Goal: Find specific page/section: Find specific page/section

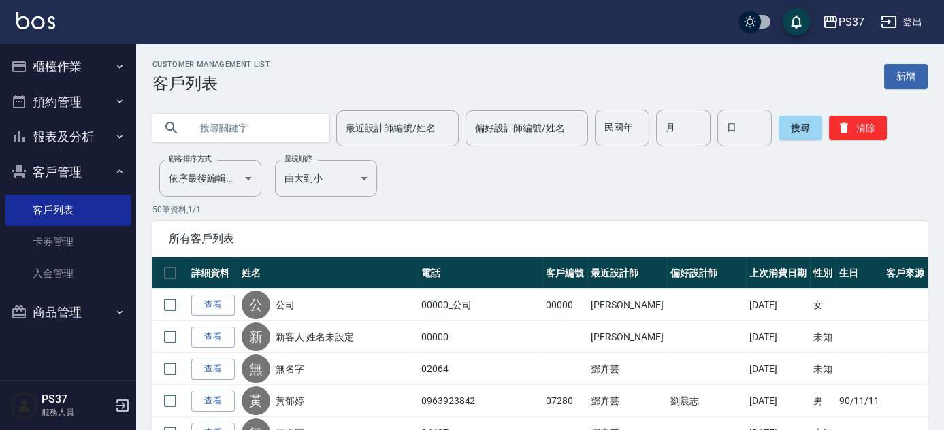
drag, startPoint x: 325, startPoint y: 214, endPoint x: 144, endPoint y: 246, distance: 184.0
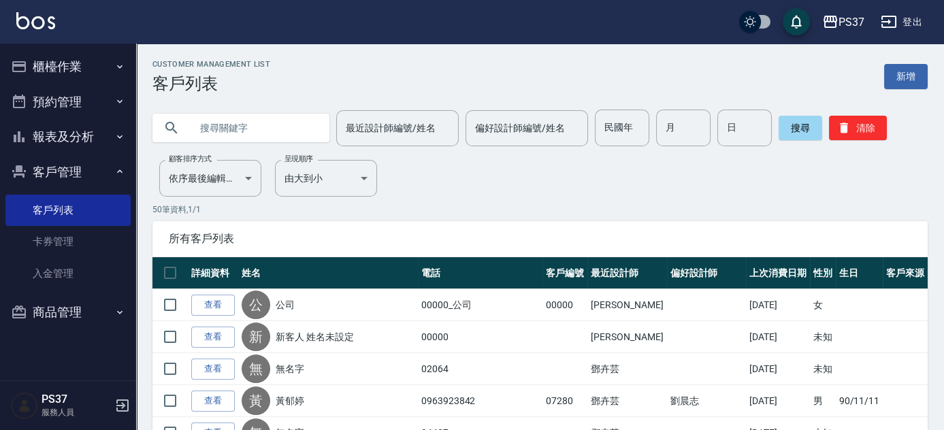
click at [16, 144] on icon "button" at bounding box center [19, 137] width 16 height 16
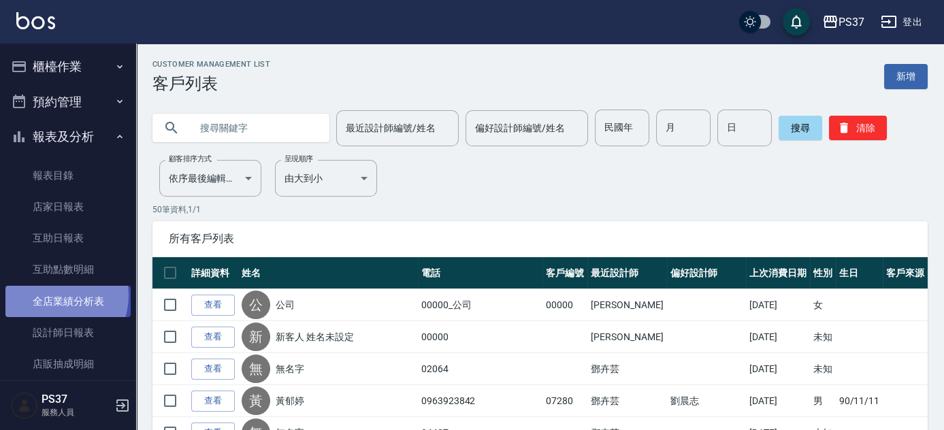
click at [53, 295] on link "全店業績分析表" at bounding box center [67, 301] width 125 height 31
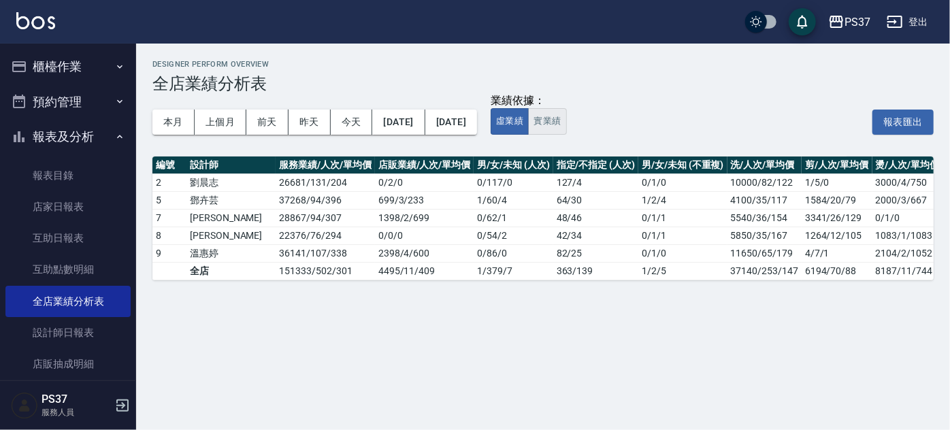
click at [566, 119] on button "實業績" at bounding box center [547, 121] width 38 height 27
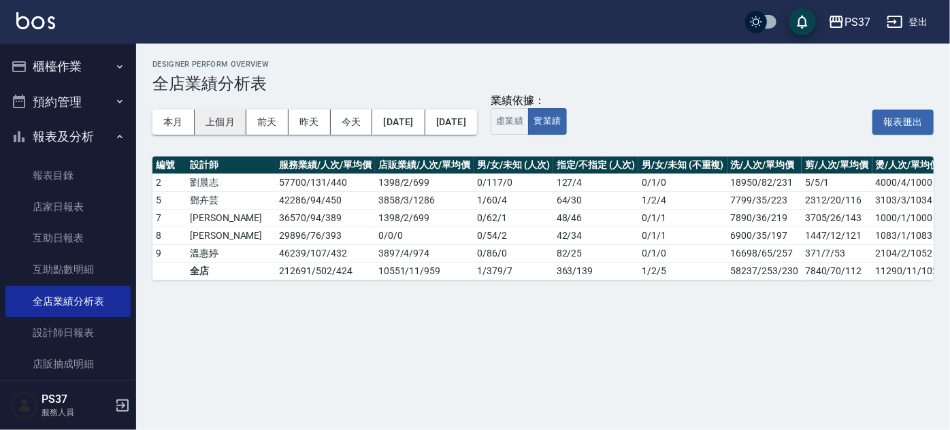
click at [206, 116] on button "上個月" at bounding box center [221, 122] width 52 height 25
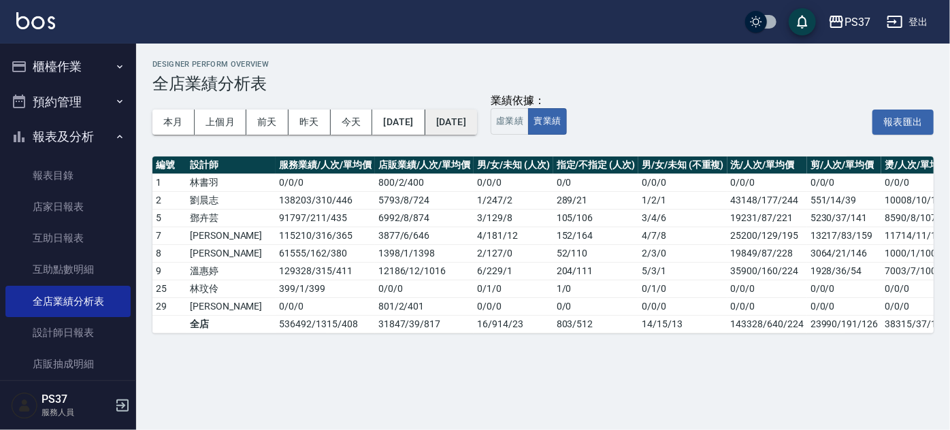
click at [474, 129] on button "[DATE]" at bounding box center [452, 122] width 52 height 25
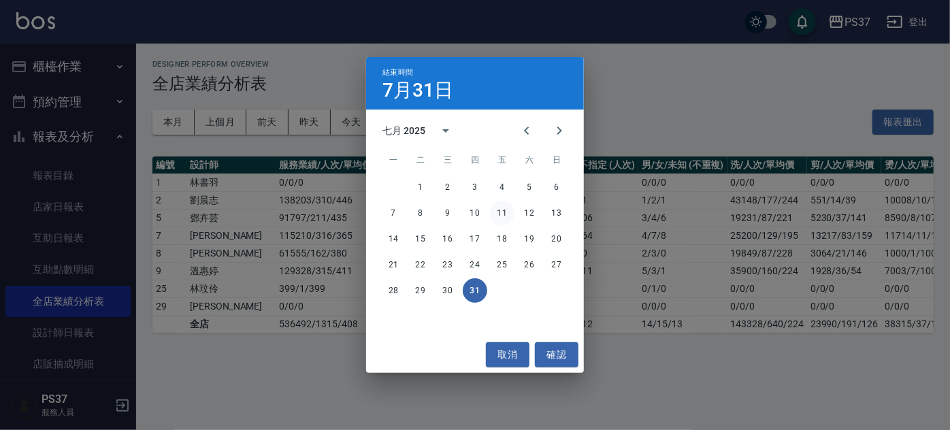
click at [499, 214] on button "11" at bounding box center [502, 213] width 25 height 25
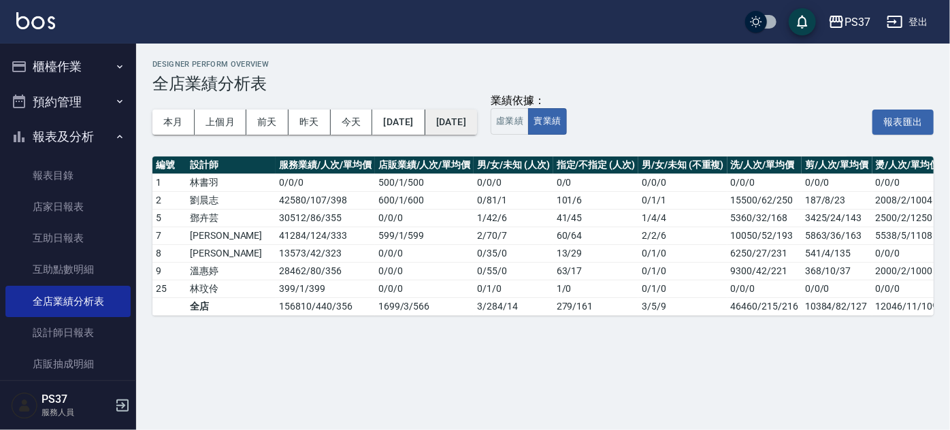
click at [477, 126] on button "[DATE]" at bounding box center [452, 122] width 52 height 25
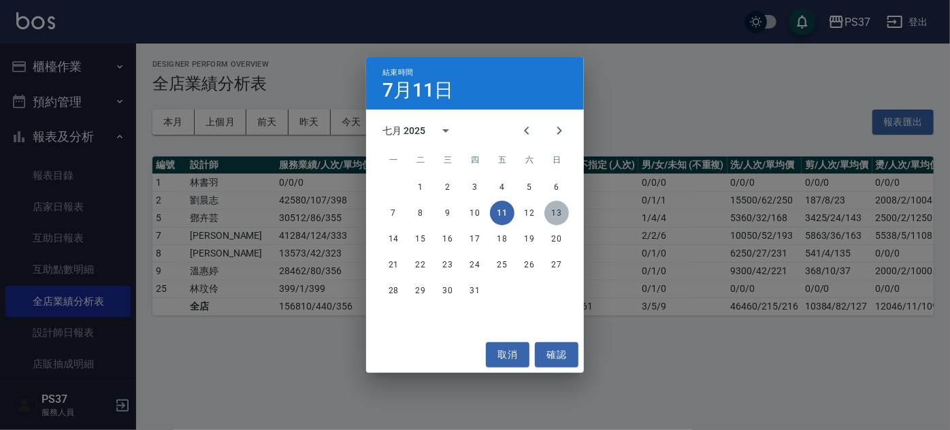
click at [557, 217] on button "13" at bounding box center [557, 213] width 25 height 25
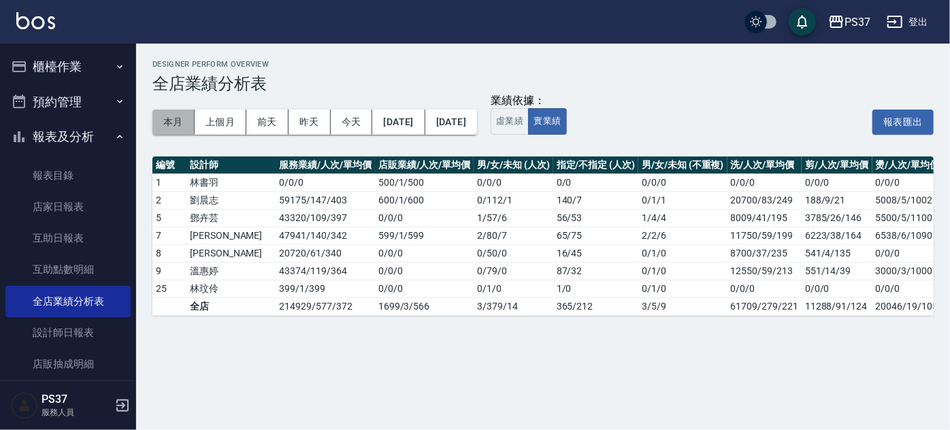
click at [178, 129] on button "本月" at bounding box center [174, 122] width 42 height 25
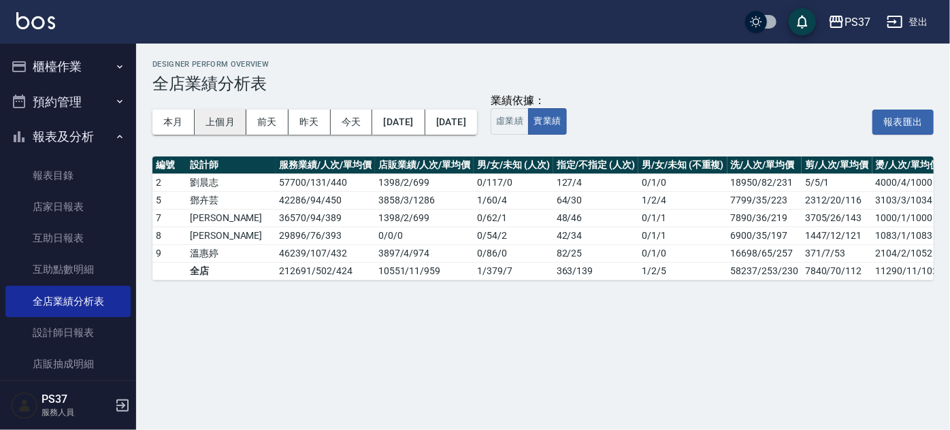
click at [226, 127] on button "上個月" at bounding box center [221, 122] width 52 height 25
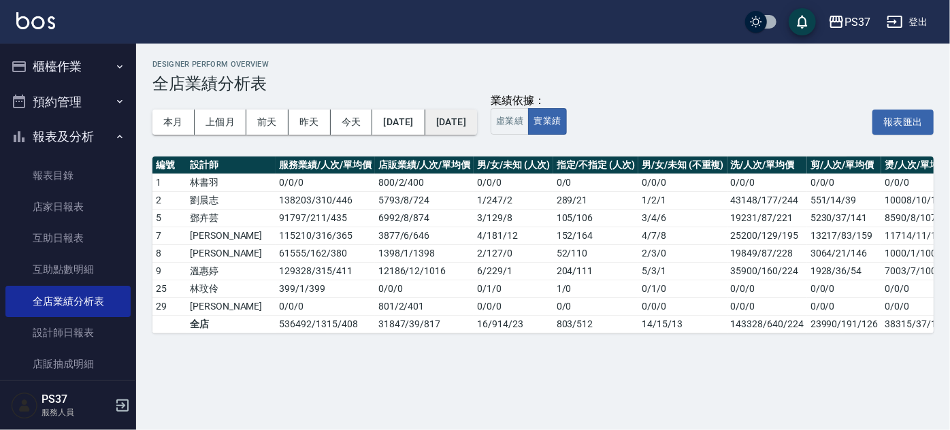
click at [477, 133] on button "[DATE]" at bounding box center [452, 122] width 52 height 25
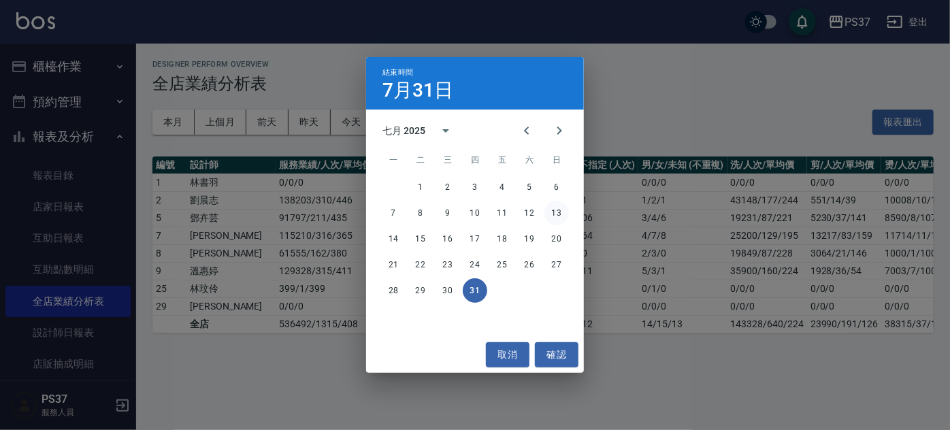
click at [557, 214] on button "13" at bounding box center [557, 213] width 25 height 25
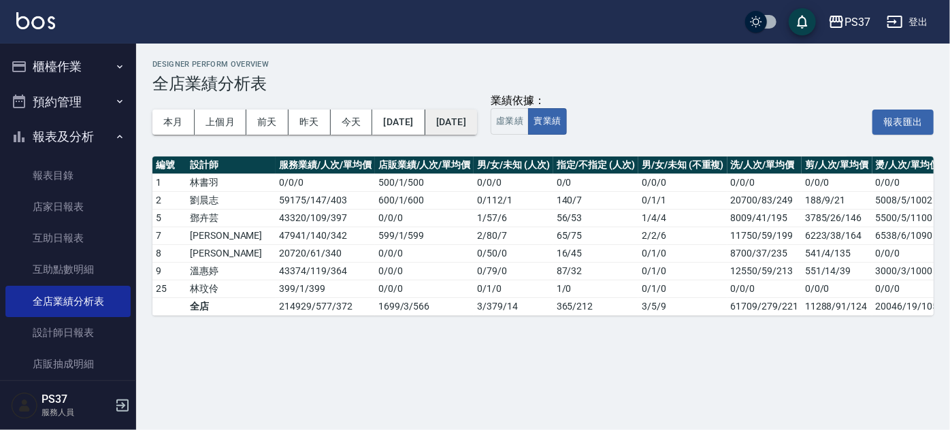
click at [477, 124] on button "[DATE]" at bounding box center [452, 122] width 52 height 25
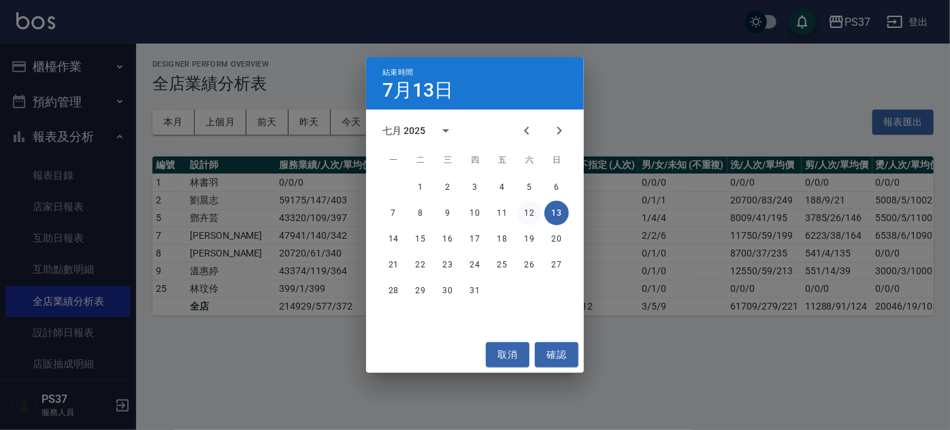
click at [527, 212] on button "12" at bounding box center [529, 213] width 25 height 25
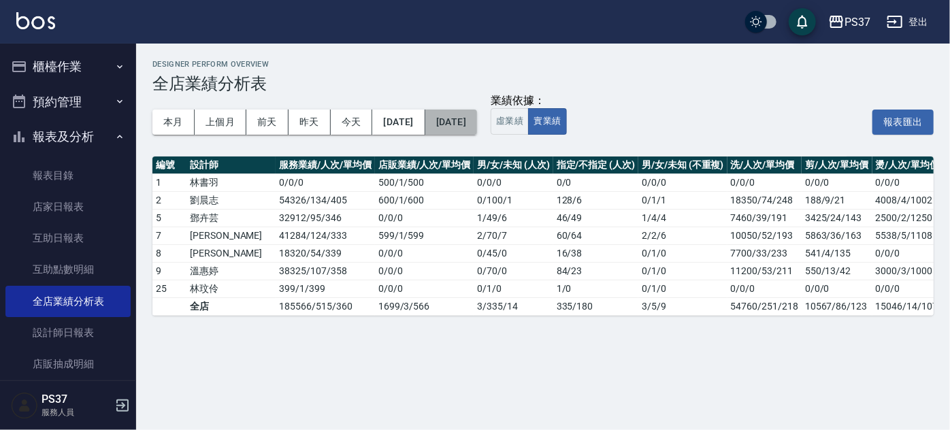
click at [477, 127] on button "[DATE]" at bounding box center [452, 122] width 52 height 25
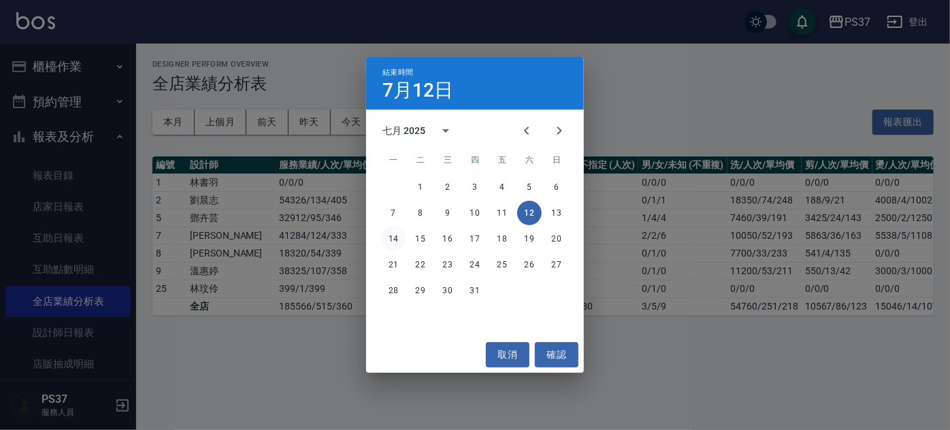
click at [391, 237] on button "14" at bounding box center [393, 239] width 25 height 25
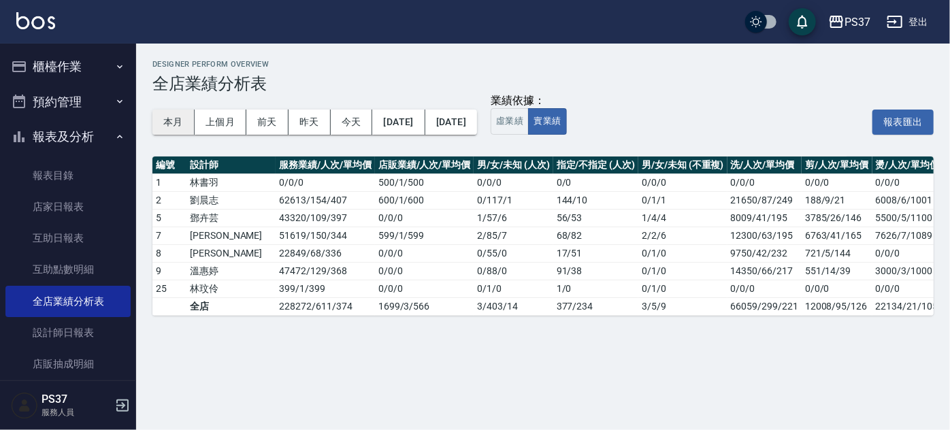
click at [176, 118] on button "本月" at bounding box center [174, 122] width 42 height 25
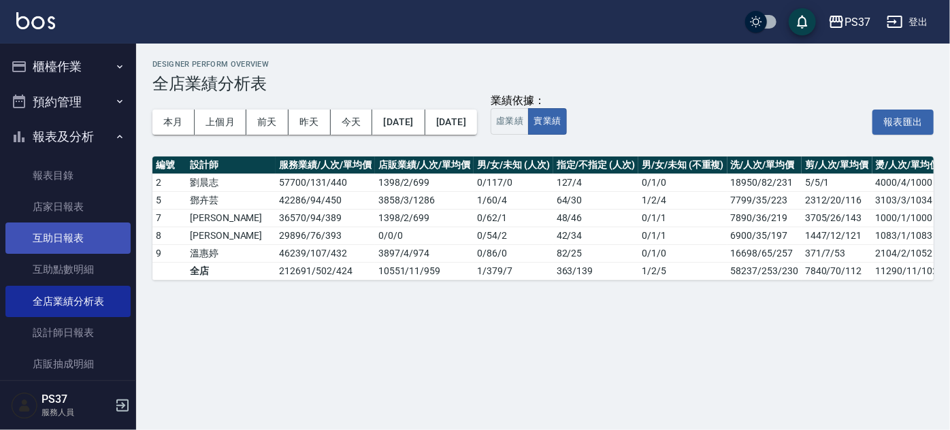
click at [83, 232] on link "互助日報表" at bounding box center [67, 238] width 125 height 31
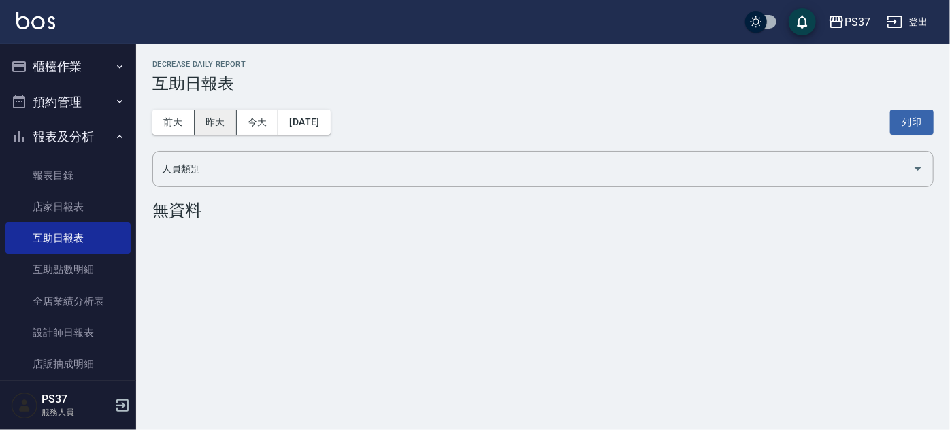
click at [215, 127] on button "昨天" at bounding box center [216, 122] width 42 height 25
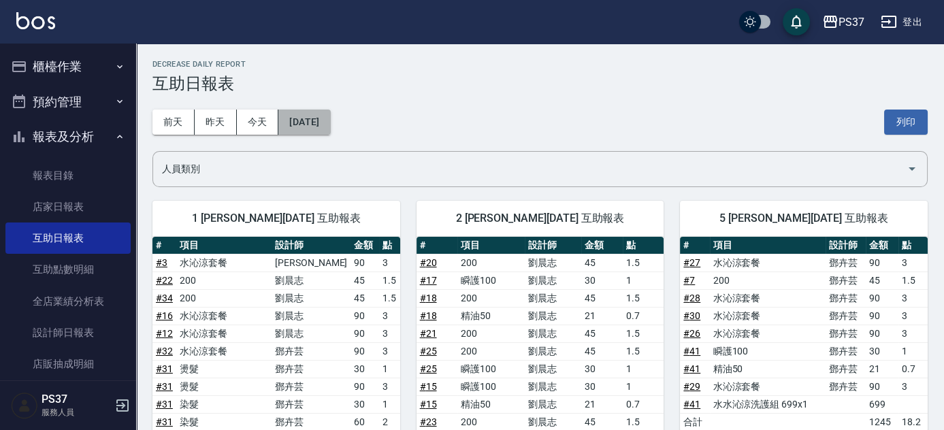
click at [317, 123] on button "[DATE]" at bounding box center [304, 122] width 52 height 25
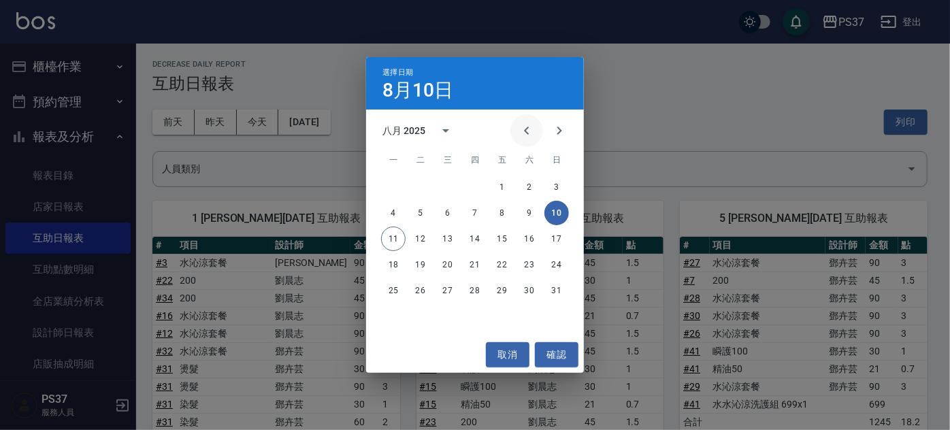
click at [526, 133] on icon "Previous month" at bounding box center [527, 131] width 16 height 16
click at [474, 214] on button "10" at bounding box center [475, 213] width 25 height 25
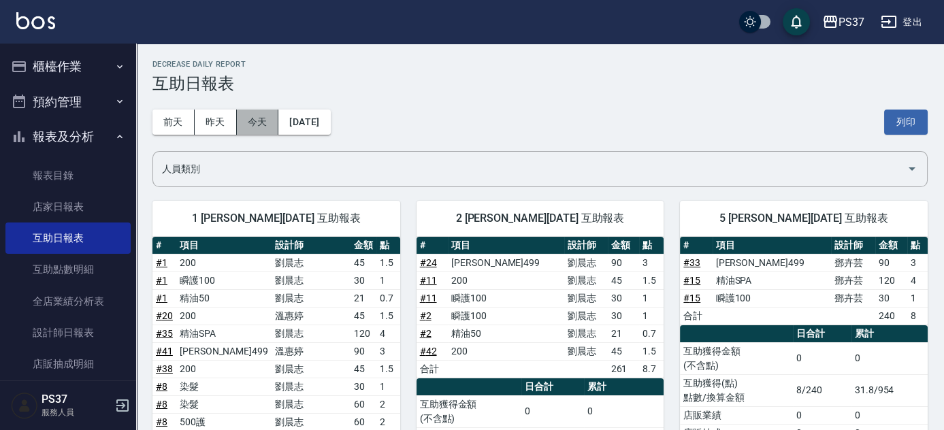
click at [265, 123] on button "今天" at bounding box center [258, 122] width 42 height 25
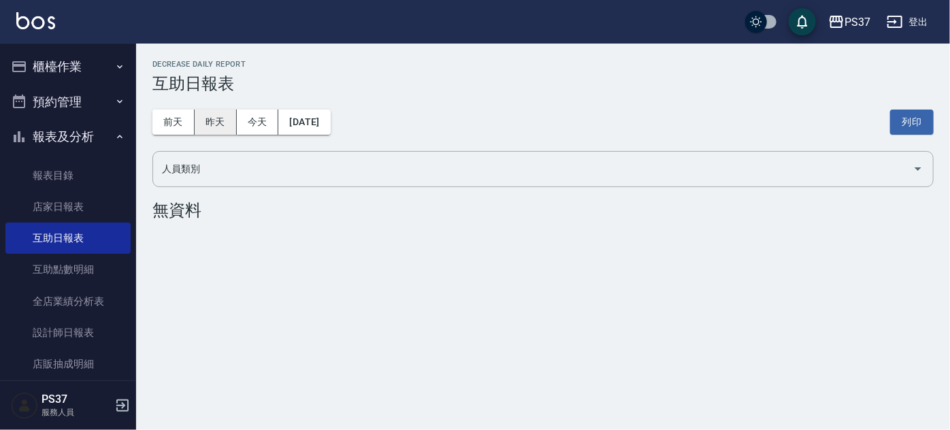
click at [199, 125] on button "昨天" at bounding box center [216, 122] width 42 height 25
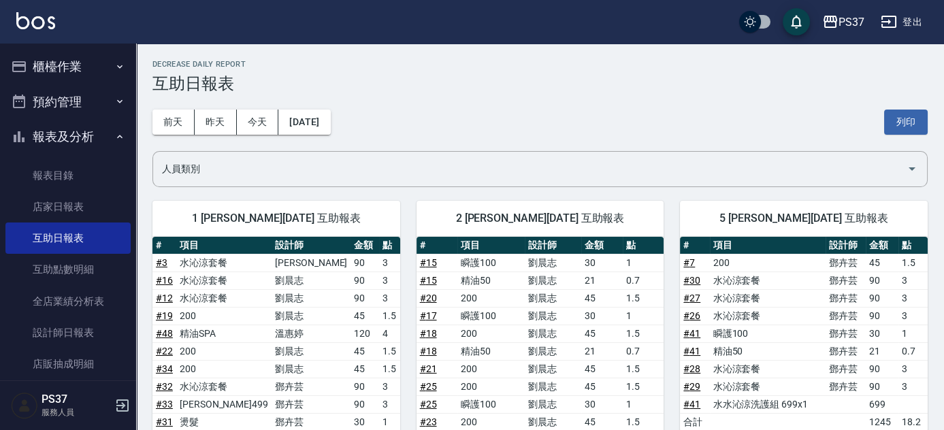
click at [441, 129] on div "[DATE] [DATE] [DATE] [DATE] 列印" at bounding box center [540, 122] width 775 height 58
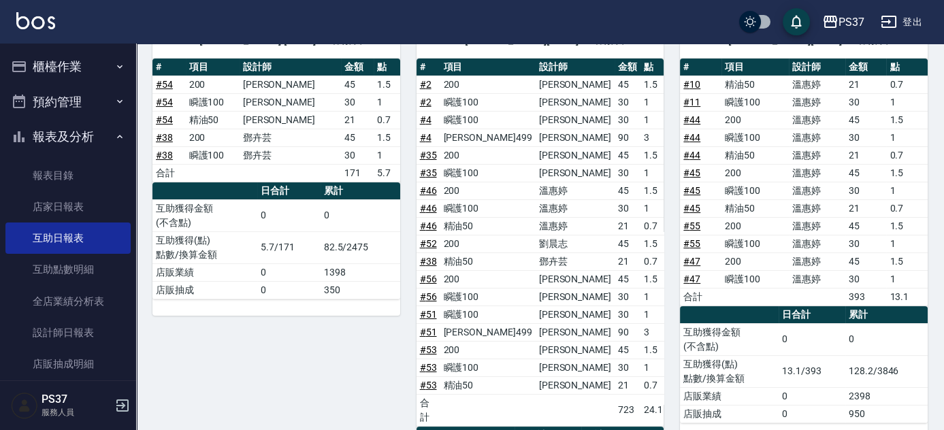
scroll to position [804, 0]
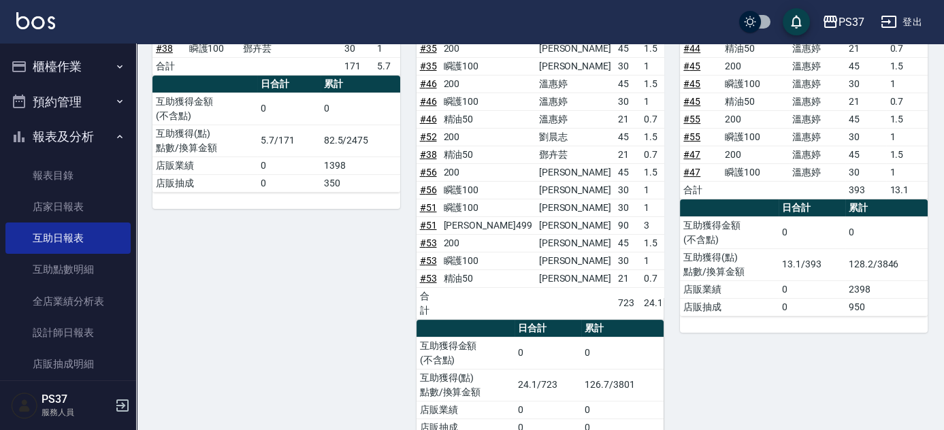
click at [334, 257] on div "7 [PERSON_NAME] [DATE] 互助報表 # 項目 設計師 金額 點 # 54 200 [PERSON_NAME] 45 1.5 # 54 瞬護…" at bounding box center [268, 176] width 264 height 554
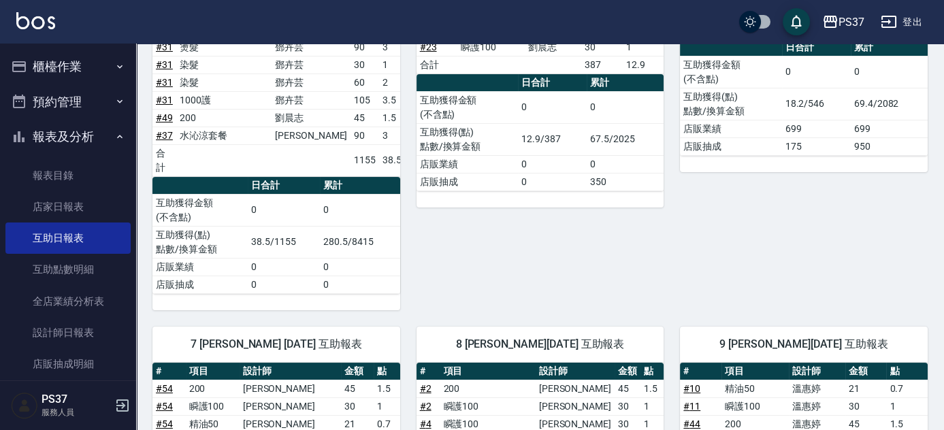
scroll to position [371, 0]
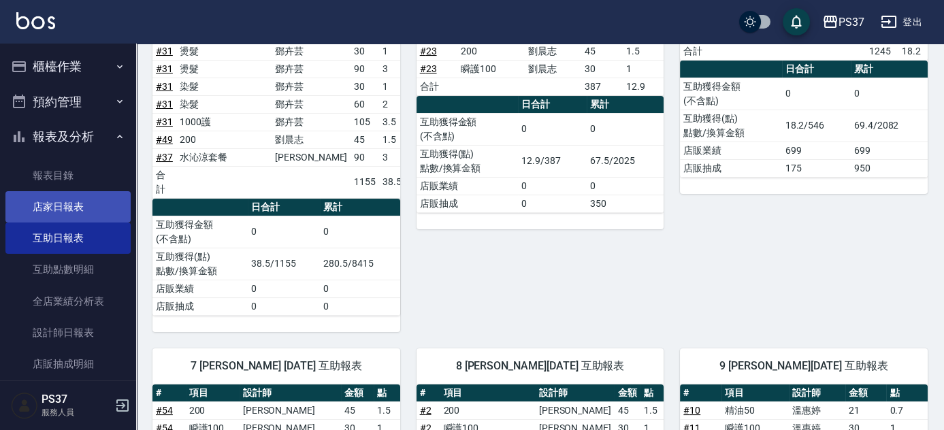
click at [69, 208] on link "店家日報表" at bounding box center [67, 206] width 125 height 31
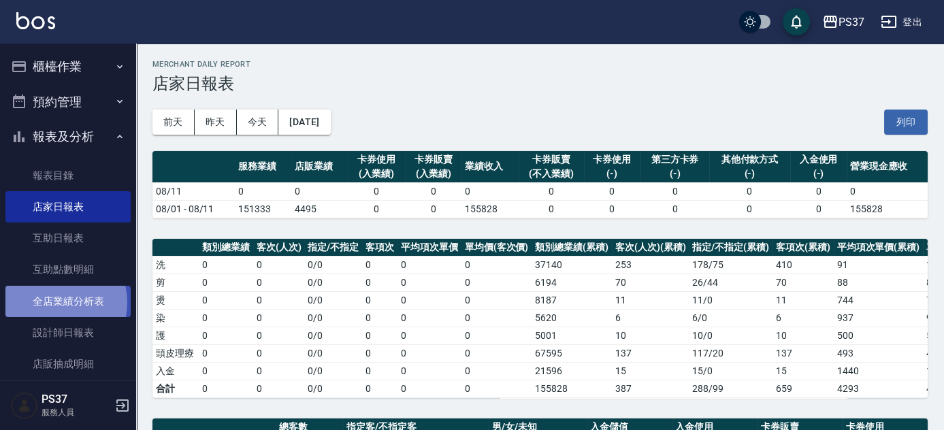
click at [58, 302] on link "全店業績分析表" at bounding box center [67, 301] width 125 height 31
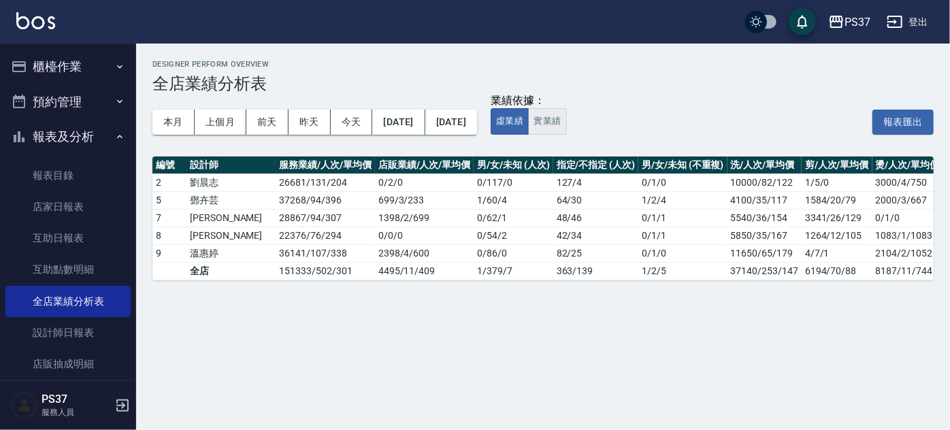
click at [566, 131] on button "實業績" at bounding box center [547, 121] width 38 height 27
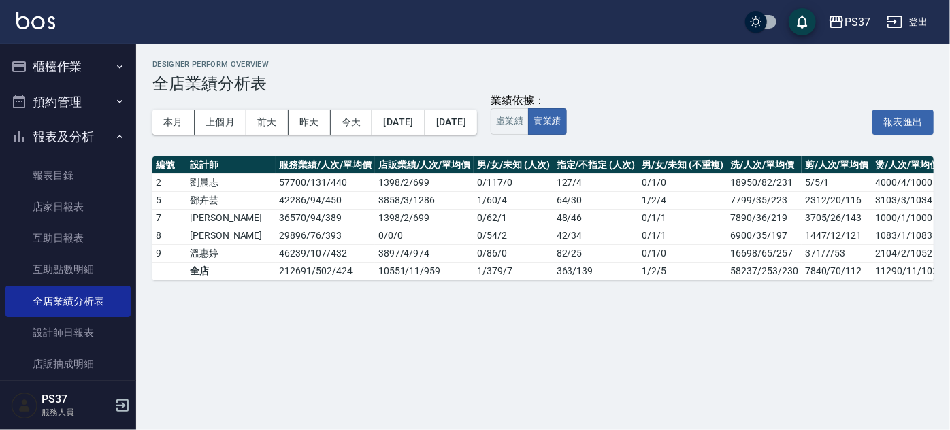
click at [430, 148] on div "本月 上個月 [DATE] [DATE] [DATE] [DATE] [DATE]" at bounding box center [315, 122] width 325 height 58
click at [398, 143] on div "本月 上個月 [DATE] [DATE] [DATE] [DATE] [DATE]" at bounding box center [315, 122] width 325 height 58
click at [47, 250] on link "互助日報表" at bounding box center [67, 238] width 125 height 31
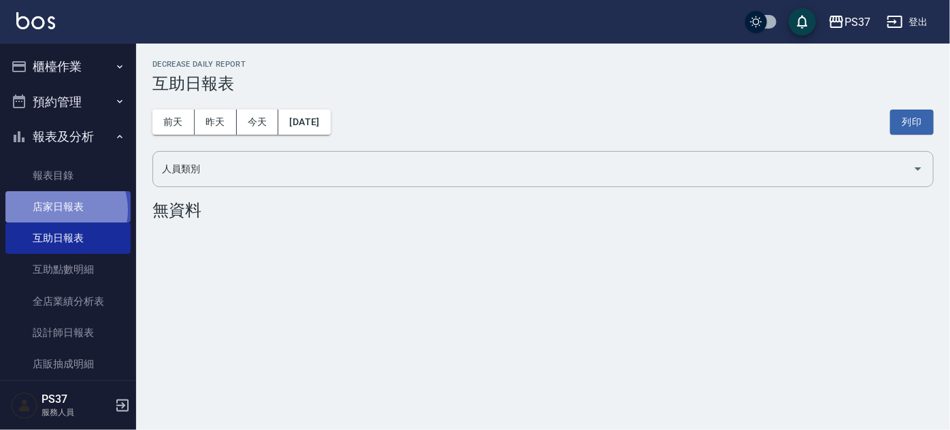
click at [58, 210] on link "店家日報表" at bounding box center [67, 206] width 125 height 31
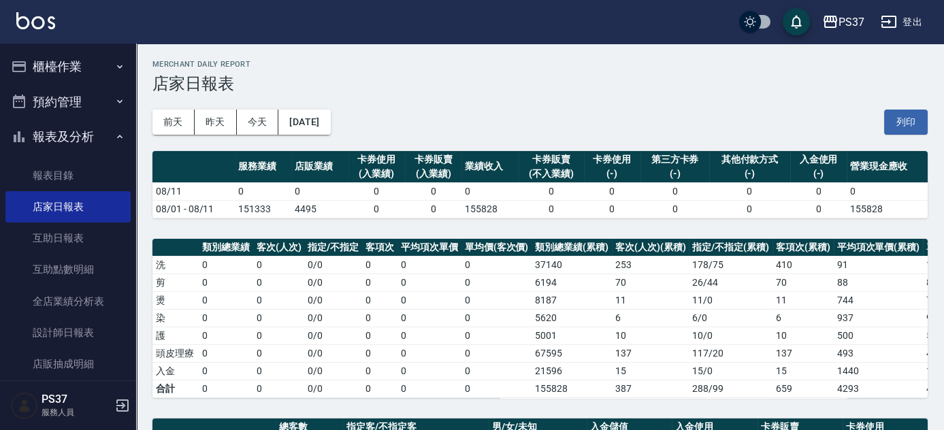
click at [82, 125] on button "報表及分析" at bounding box center [67, 136] width 125 height 35
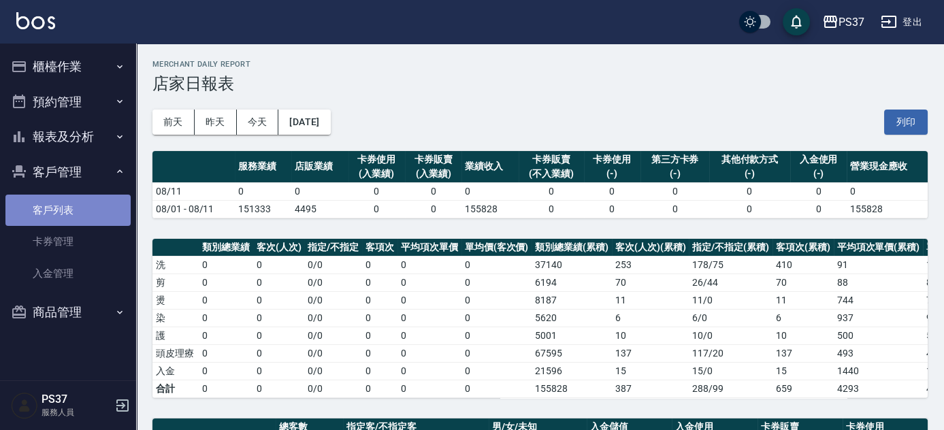
click at [86, 219] on link "客戶列表" at bounding box center [67, 210] width 125 height 31
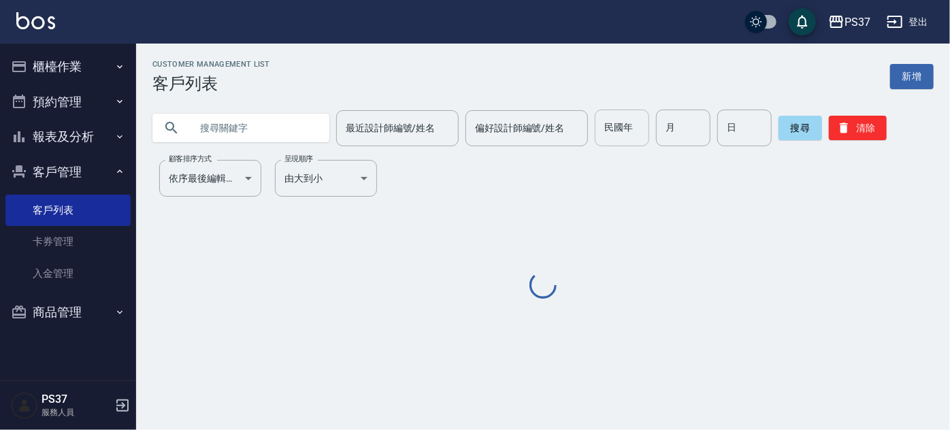
drag, startPoint x: 626, startPoint y: 142, endPoint x: 613, endPoint y: 142, distance: 13.0
click at [626, 142] on input "民國年" at bounding box center [622, 128] width 54 height 37
